Goal: Find specific page/section: Find specific page/section

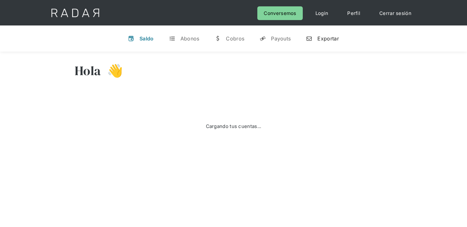
click at [328, 36] on div "Exportar" at bounding box center [328, 38] width 21 height 6
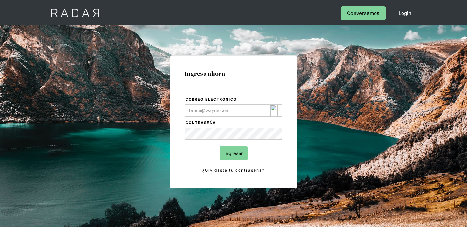
click at [274, 111] on img "Login Form" at bounding box center [274, 111] width 7 height 12
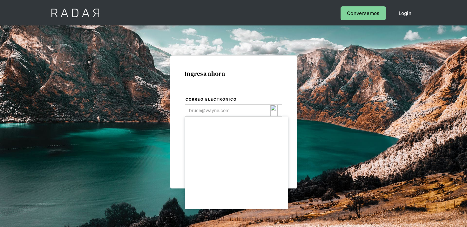
type input "opsbau@eroninternational.com"
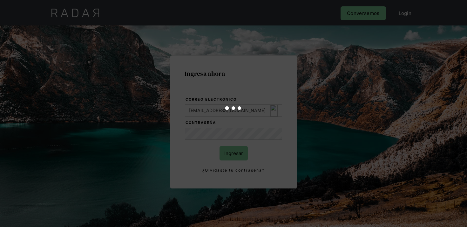
click at [231, 149] on div at bounding box center [233, 113] width 467 height 227
